Goal: Task Accomplishment & Management: Manage account settings

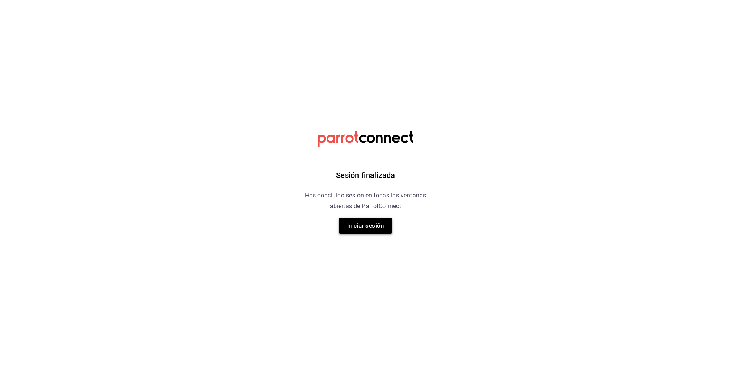
click at [372, 231] on button "Iniciar sesión" at bounding box center [366, 225] width 54 height 16
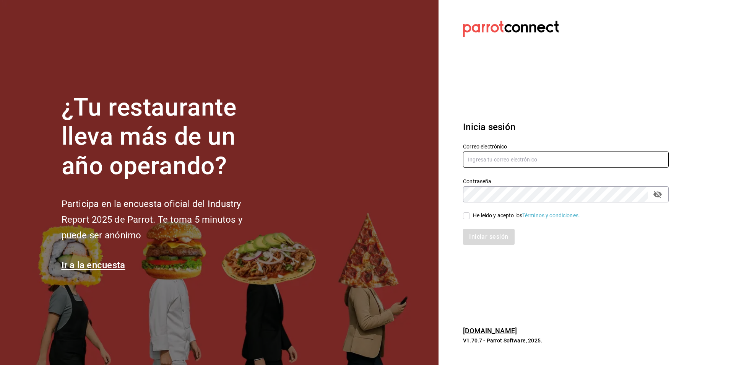
type input "[PERSON_NAME][EMAIL_ADDRESS][PERSON_NAME][DOMAIN_NAME]"
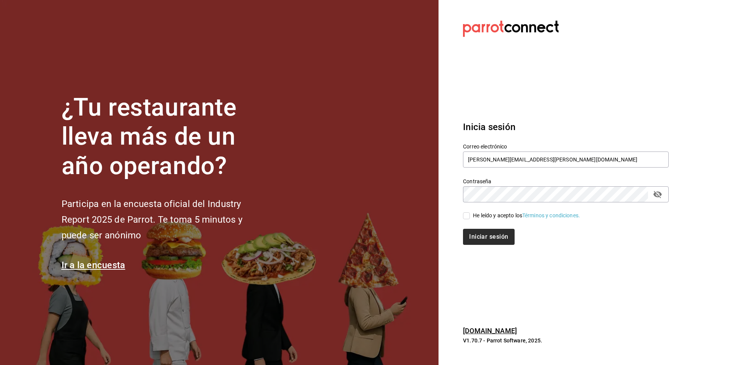
drag, startPoint x: 466, startPoint y: 215, endPoint x: 485, endPoint y: 240, distance: 31.3
click at [468, 217] on input "He leído y acepto los Términos y condiciones." at bounding box center [466, 215] width 7 height 7
checkbox input "true"
click at [486, 243] on button "Iniciar sesión" at bounding box center [489, 237] width 52 height 16
